Goal: Navigation & Orientation: Understand site structure

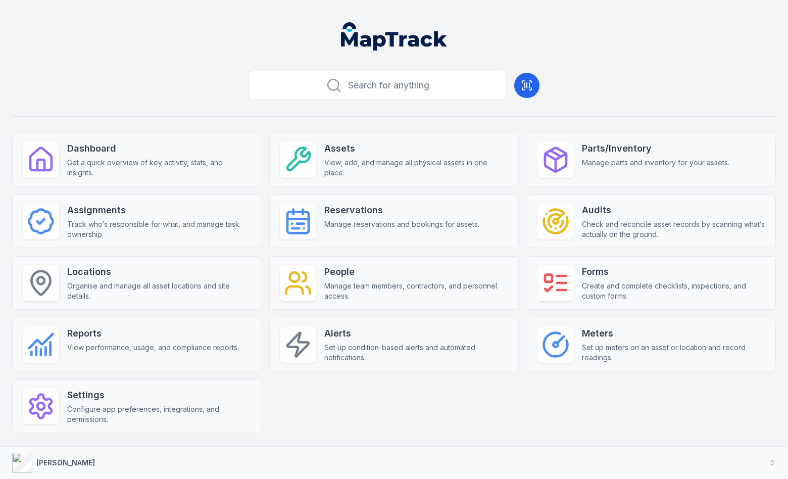
click at [670, 43] on header at bounding box center [394, 40] width 764 height 53
click at [614, 47] on header at bounding box center [394, 40] width 764 height 53
click at [571, 71] on div "Search for anything Dashboard Get a quick overview of key activity, stats, and …" at bounding box center [394, 266] width 764 height 399
click at [572, 56] on header at bounding box center [394, 40] width 764 height 53
click at [626, 50] on header at bounding box center [394, 40] width 764 height 53
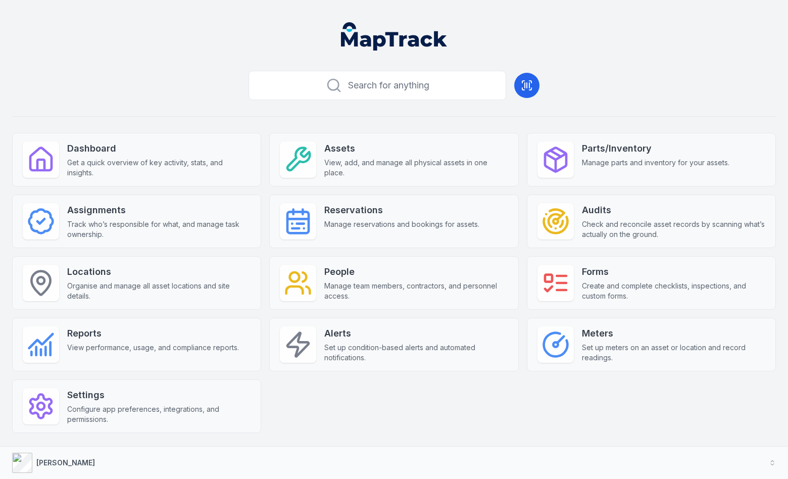
click at [425, 55] on header at bounding box center [394, 40] width 764 height 53
drag, startPoint x: 420, startPoint y: 39, endPoint x: 454, endPoint y: 31, distance: 35.4
click at [454, 31] on nav "Global" at bounding box center [394, 36] width 138 height 28
click at [481, 31] on header at bounding box center [394, 40] width 764 height 53
